Goal: Use online tool/utility: Utilize a website feature to perform a specific function

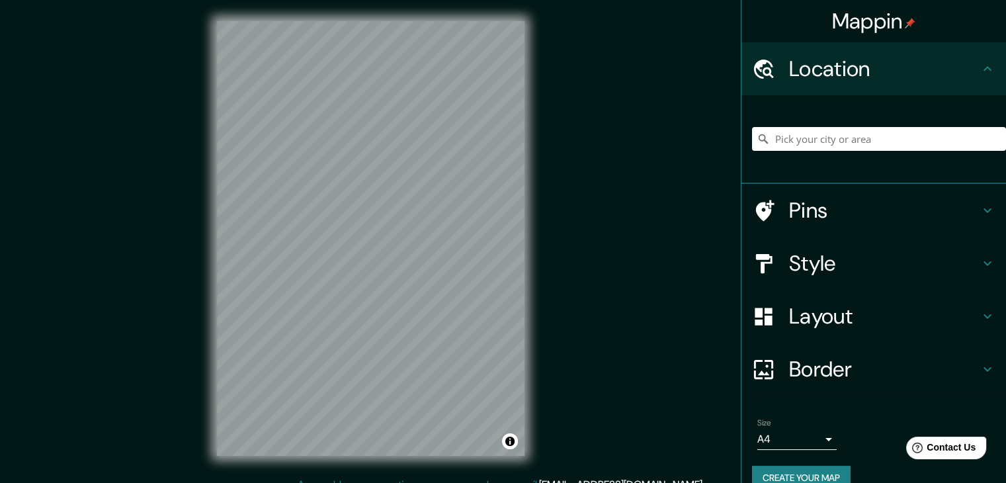
click at [800, 218] on h4 "Pins" at bounding box center [884, 210] width 190 height 26
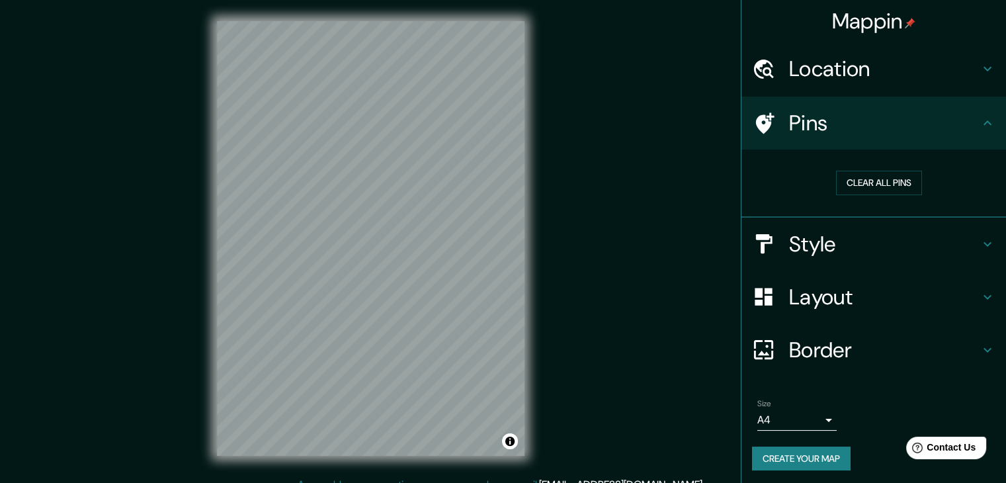
click at [805, 233] on h4 "Style" at bounding box center [884, 244] width 190 height 26
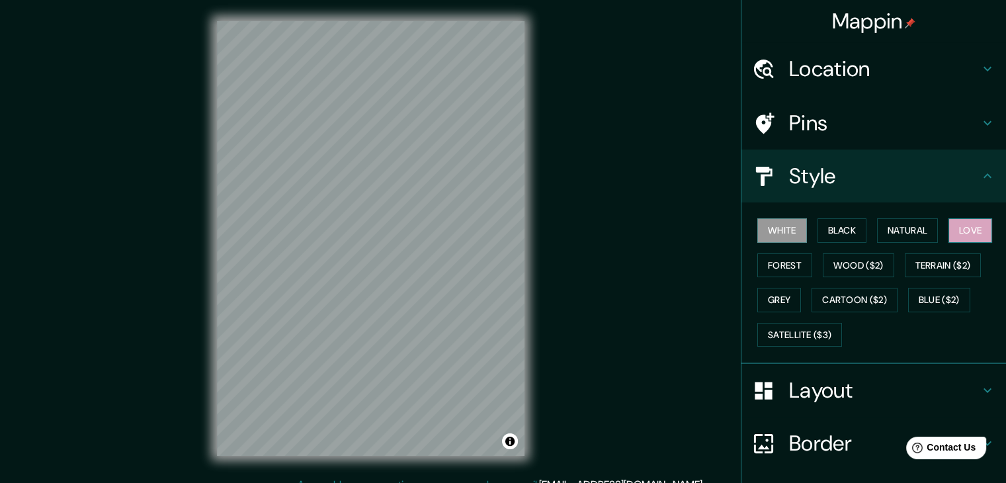
click at [952, 228] on button "Love" at bounding box center [970, 230] width 44 height 24
click at [819, 383] on h4 "Layout" at bounding box center [884, 390] width 190 height 26
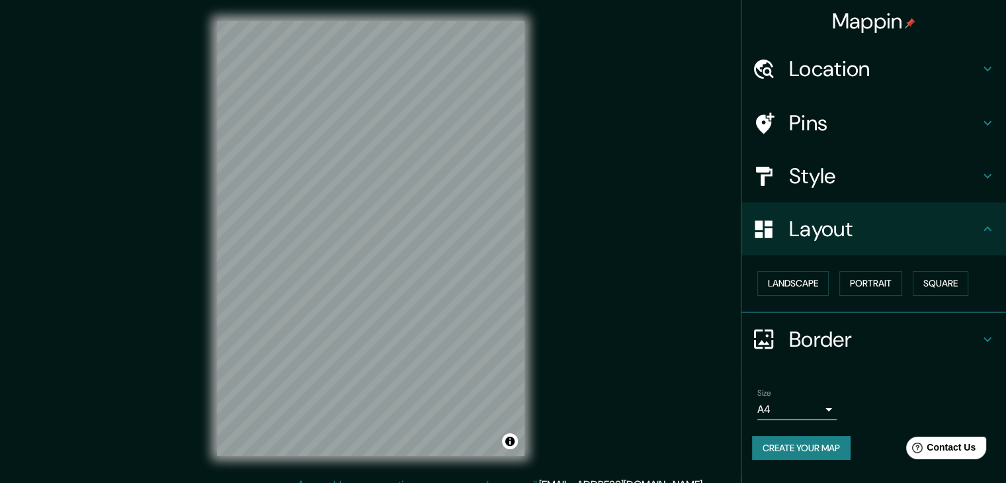
click at [825, 343] on h4 "Border" at bounding box center [884, 339] width 190 height 26
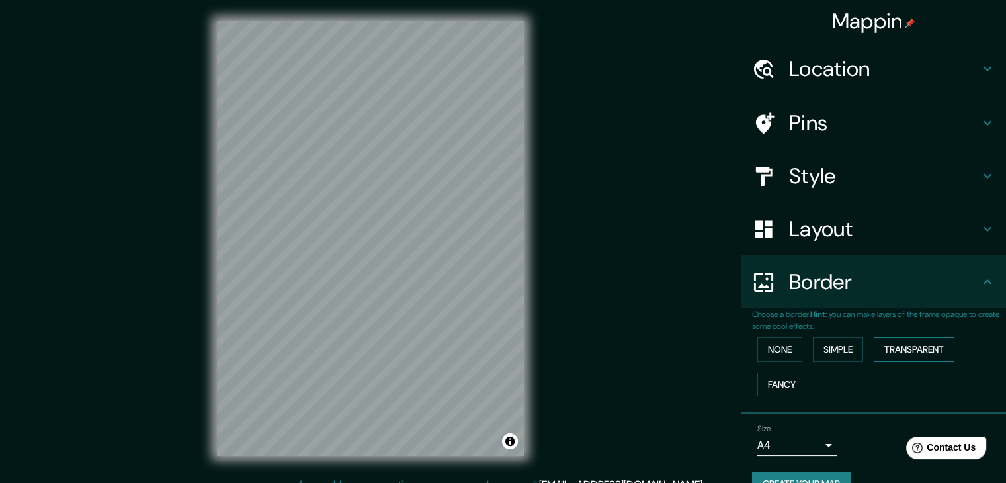
click at [901, 350] on button "Transparent" at bounding box center [914, 349] width 81 height 24
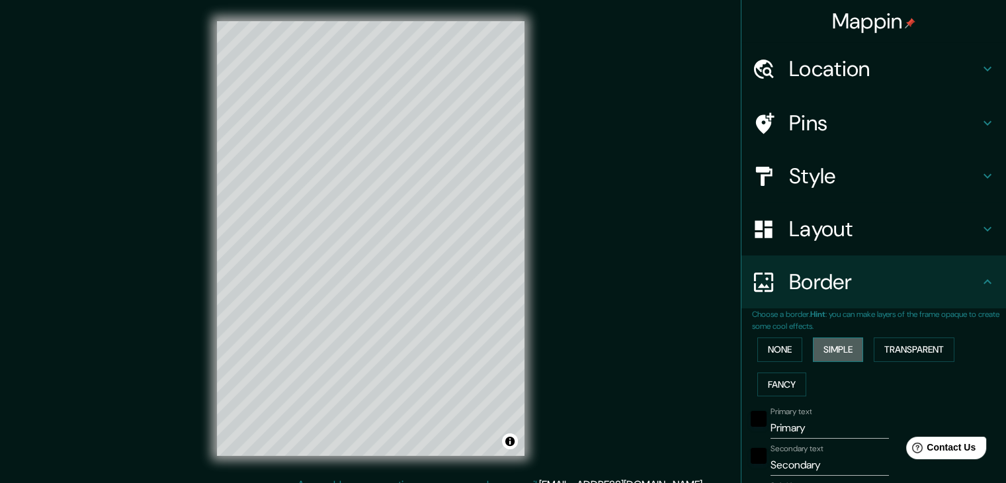
click at [839, 347] on button "Simple" at bounding box center [838, 349] width 50 height 24
click at [788, 350] on button "None" at bounding box center [779, 349] width 45 height 24
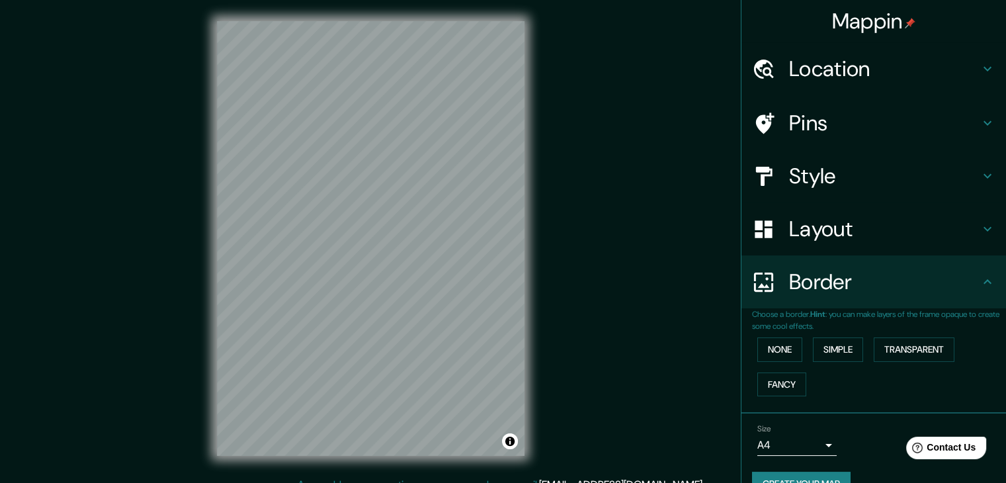
click at [814, 230] on h4 "Layout" at bounding box center [884, 229] width 190 height 26
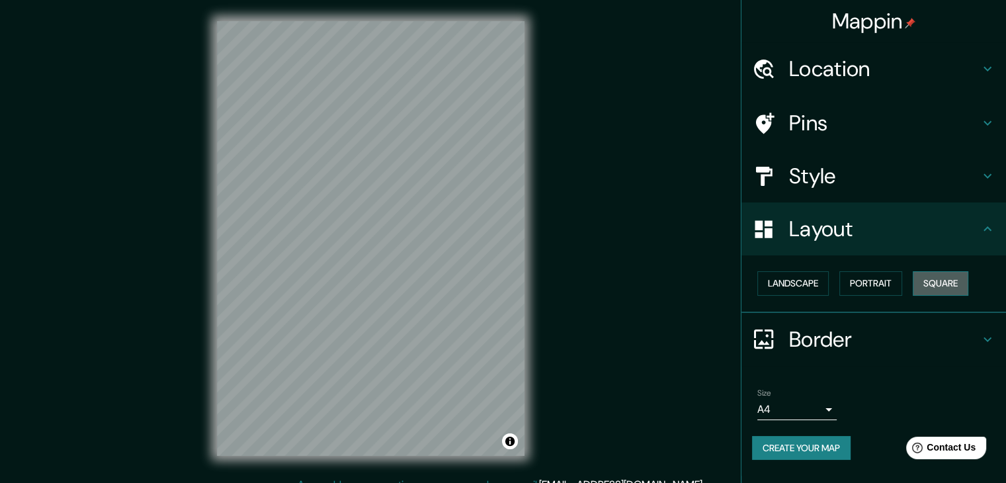
click at [927, 280] on button "Square" at bounding box center [941, 283] width 56 height 24
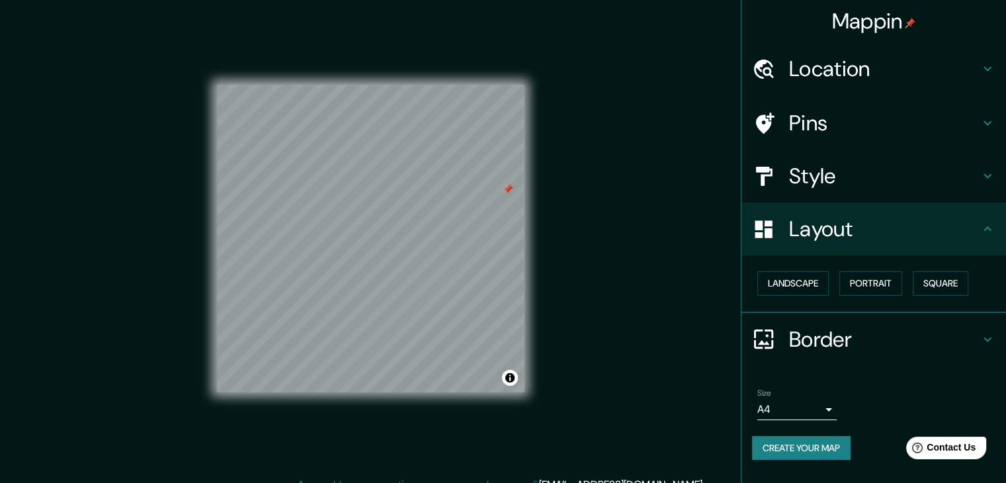
click at [507, 192] on div at bounding box center [508, 189] width 11 height 11
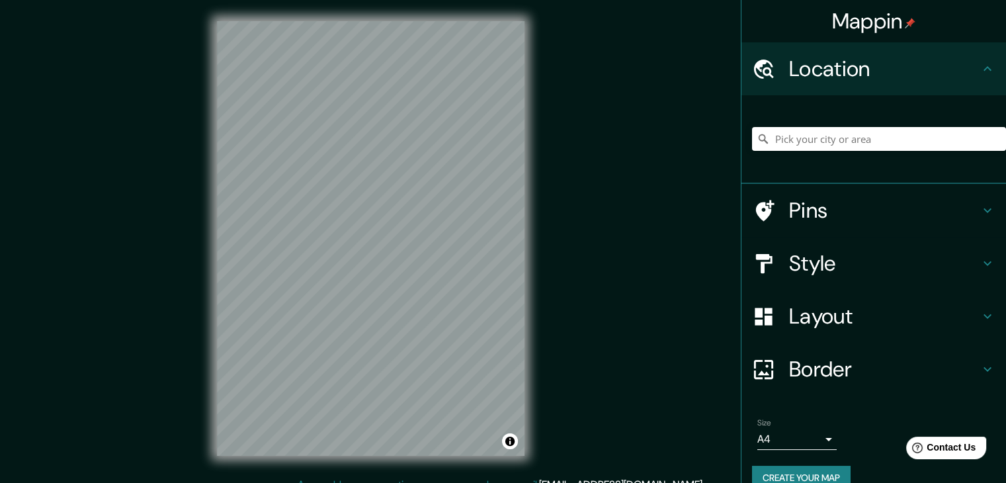
scroll to position [3, 0]
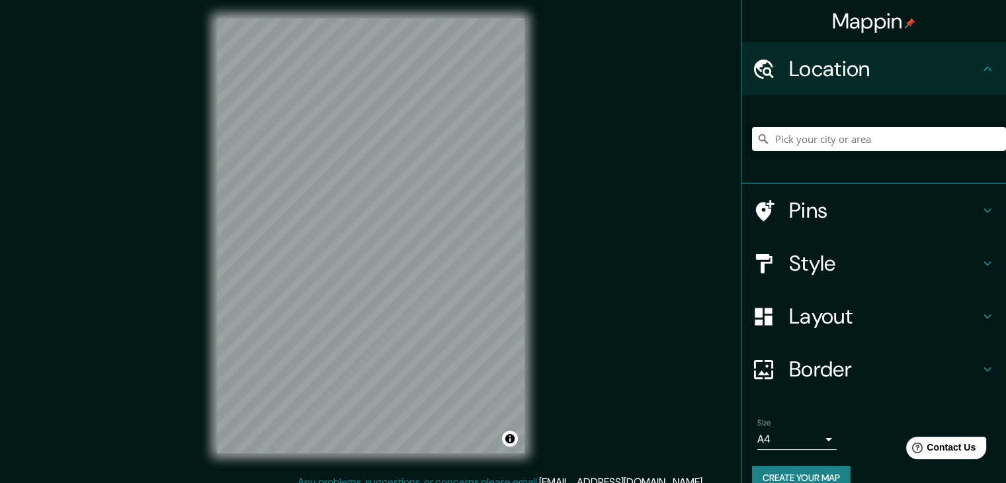
click at [828, 257] on h4 "Style" at bounding box center [884, 263] width 190 height 26
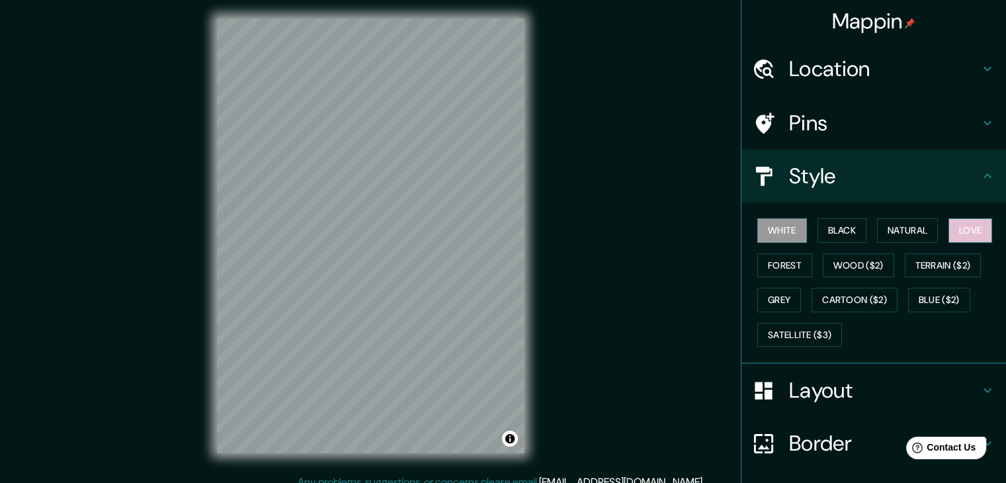
click at [958, 222] on button "Love" at bounding box center [970, 230] width 44 height 24
click at [856, 388] on h4 "Layout" at bounding box center [884, 390] width 190 height 26
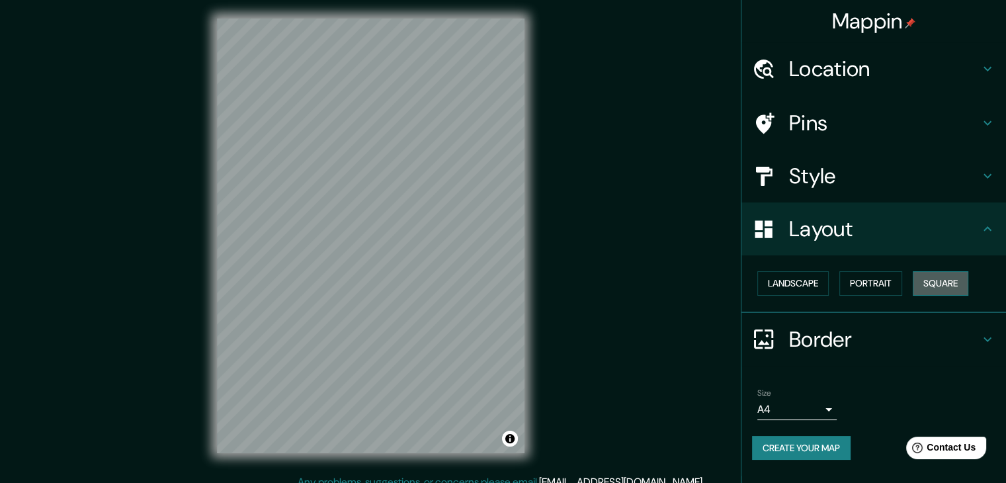
click at [945, 292] on button "Square" at bounding box center [941, 283] width 56 height 24
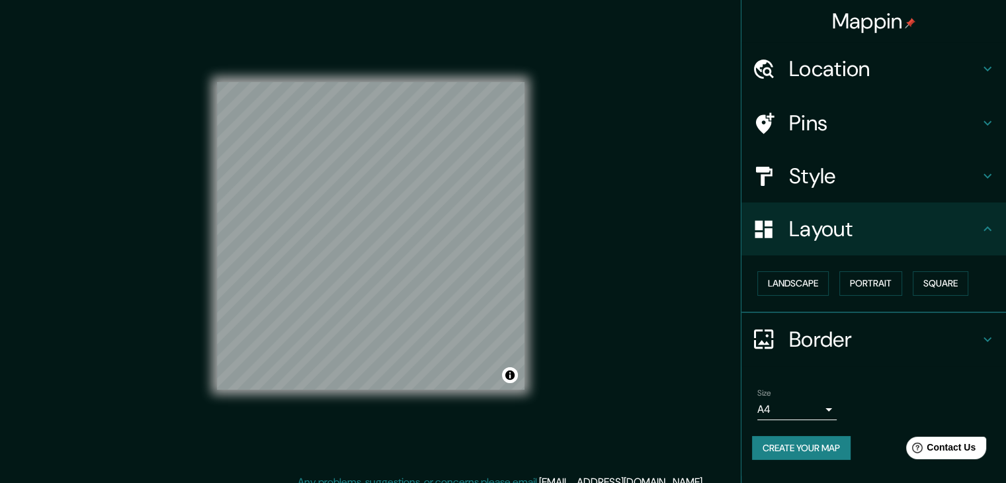
click at [209, 216] on div "© Mapbox © OpenStreetMap Improve this map" at bounding box center [371, 235] width 350 height 477
